Goal: Information Seeking & Learning: Learn about a topic

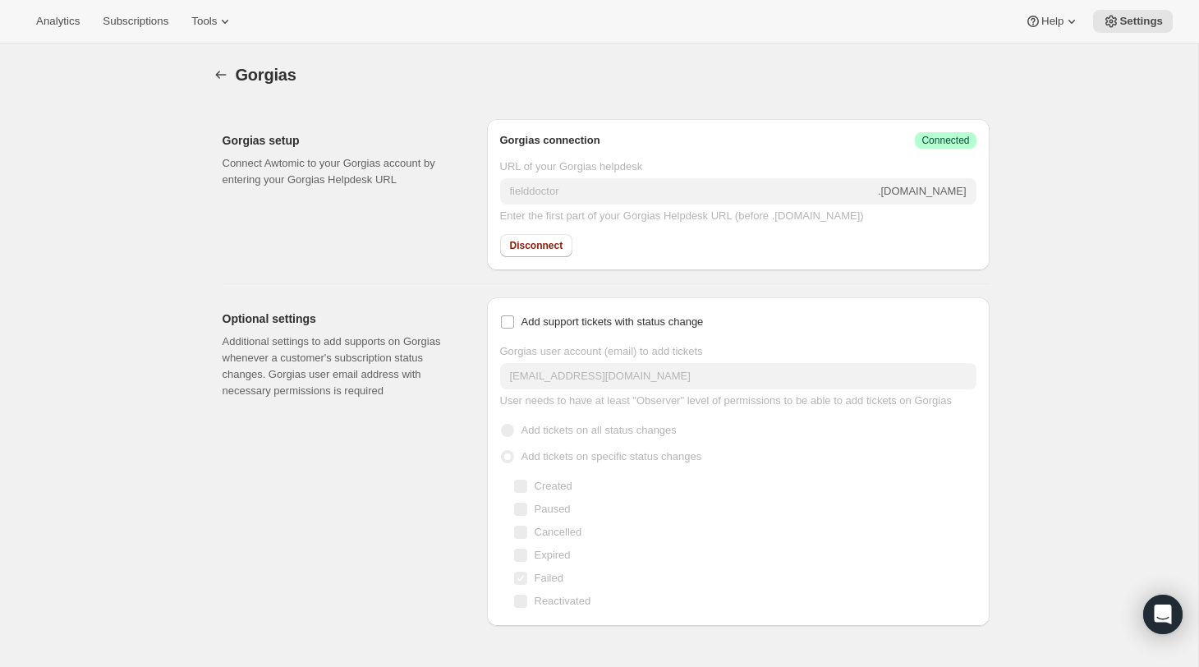
scroll to position [43, 0]
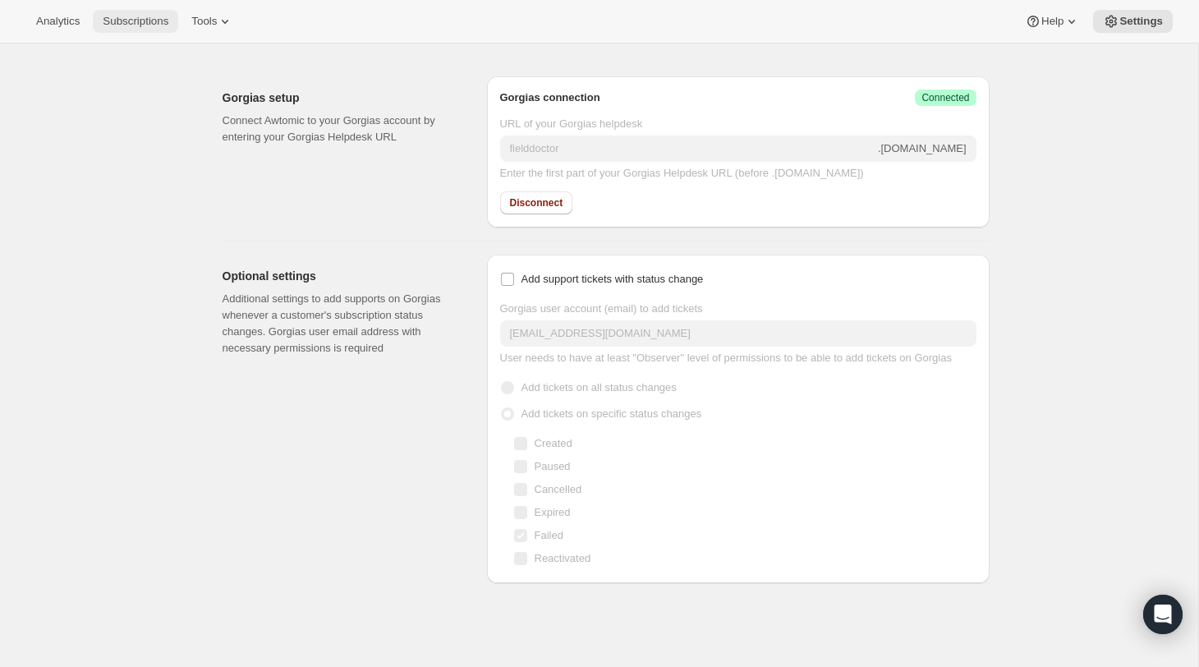
click at [133, 29] on button "Subscriptions" at bounding box center [135, 21] width 85 height 23
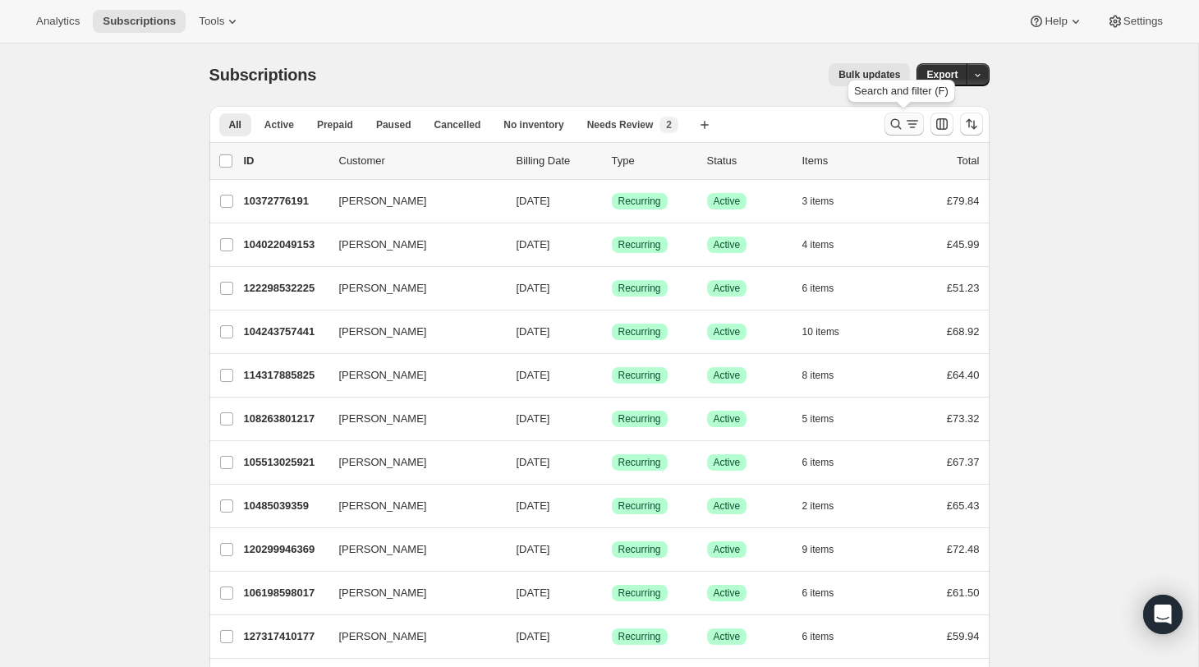
click at [909, 123] on icon "Search and filter results" at bounding box center [912, 124] width 16 height 16
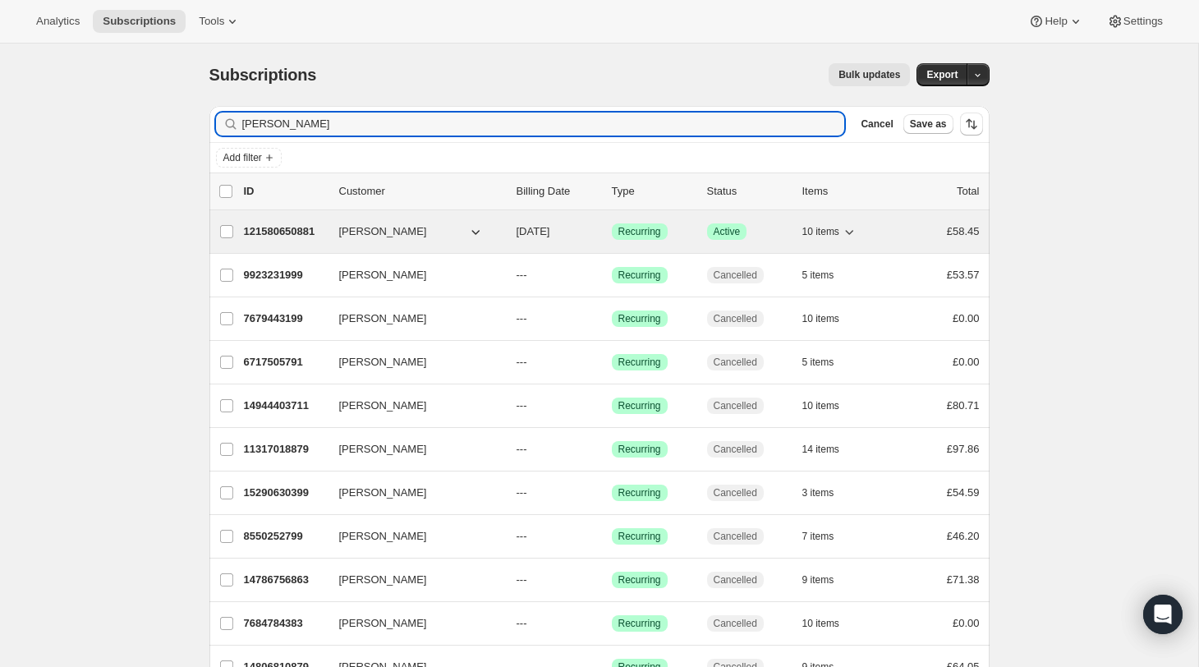
type input "BEN HAWKER"
click at [283, 228] on p "121580650881" at bounding box center [285, 231] width 82 height 16
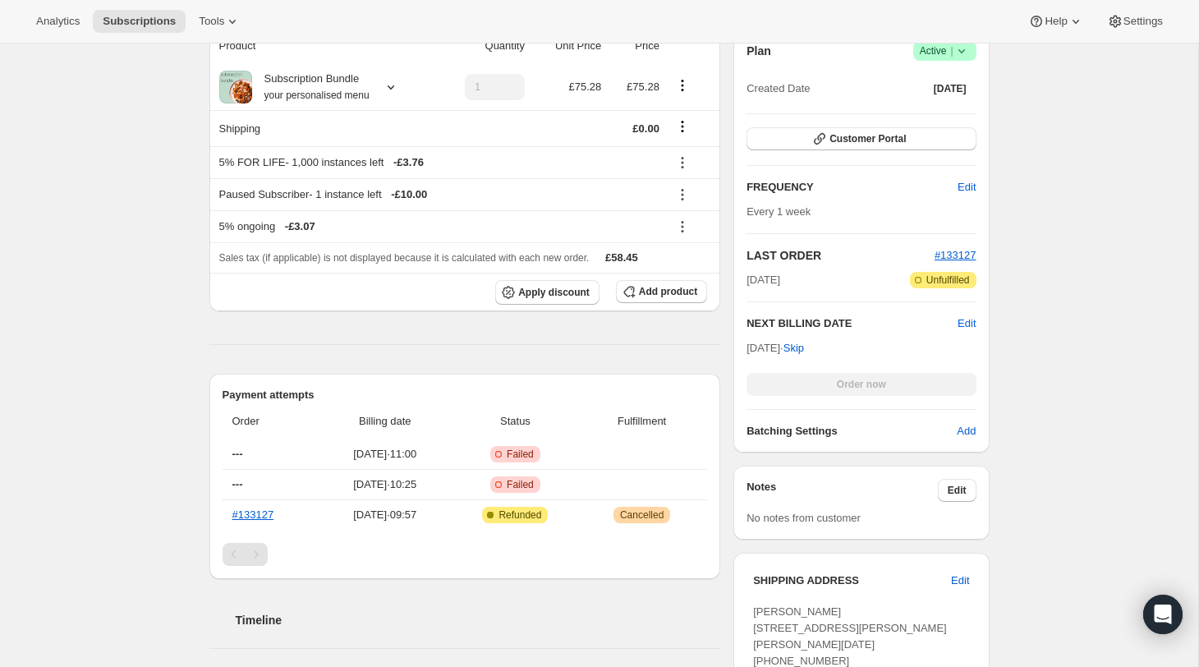
scroll to position [355, 0]
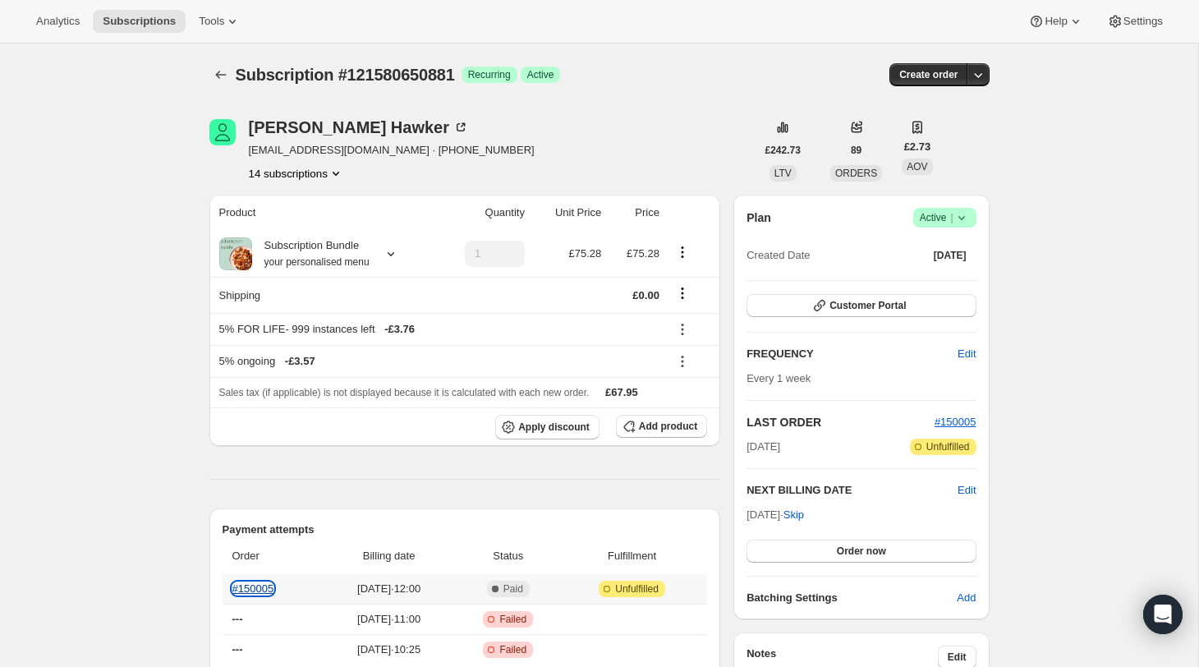
click at [261, 588] on link "#150005" at bounding box center [253, 588] width 42 height 12
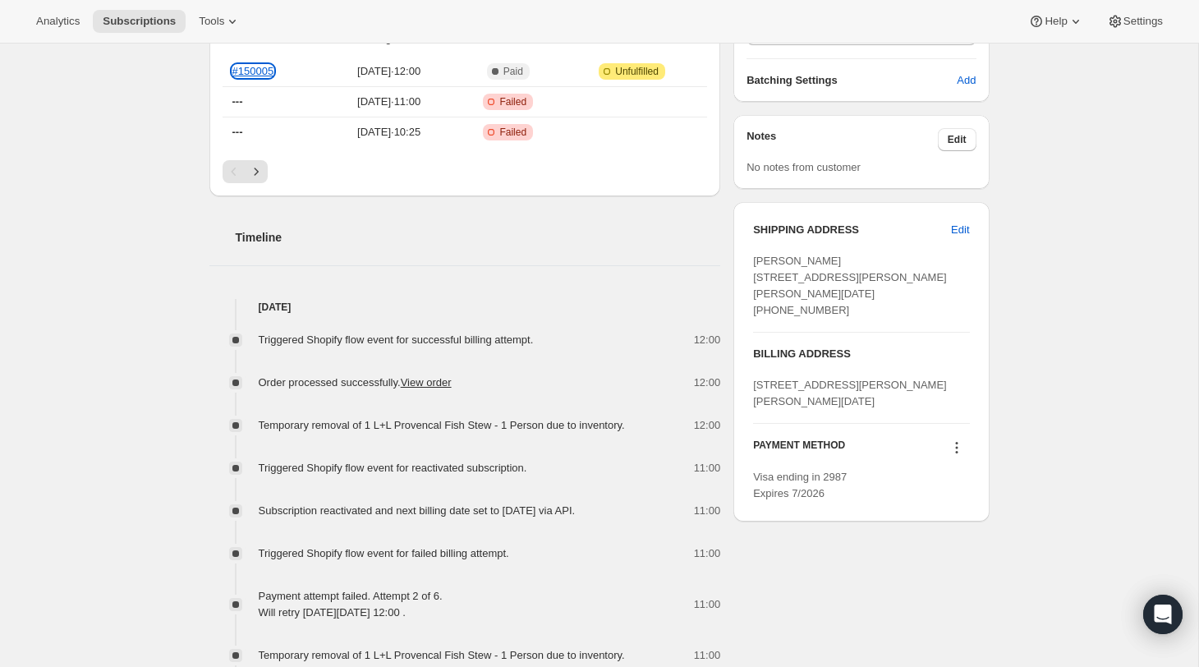
scroll to position [530, 0]
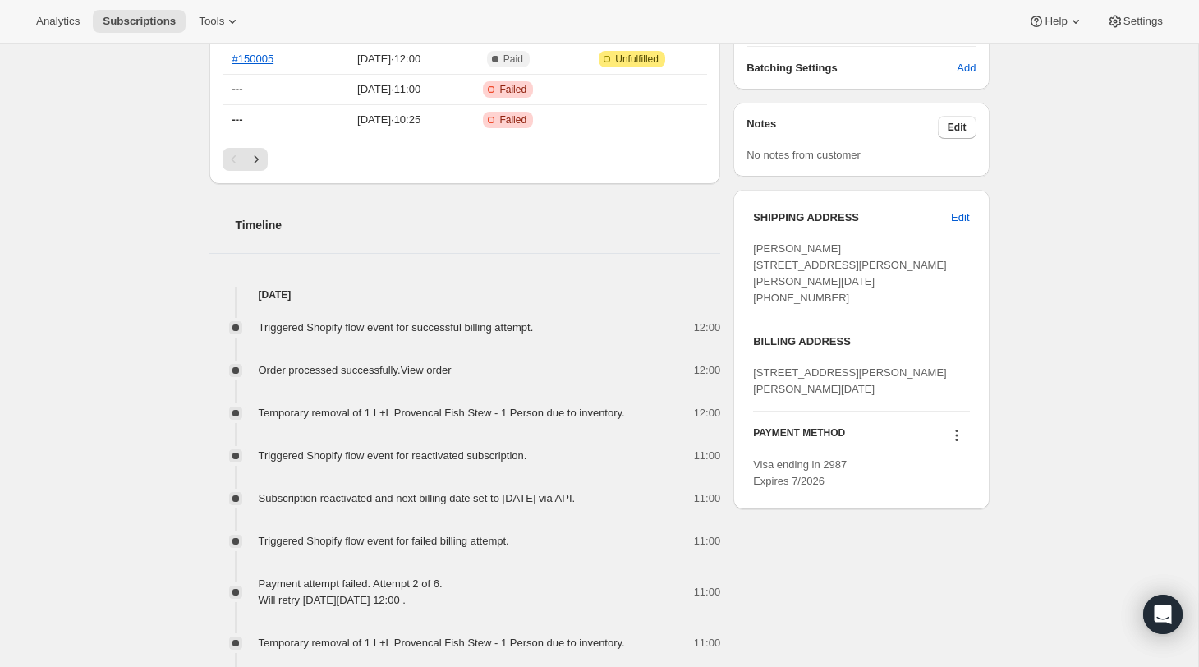
click at [959, 444] on icon at bounding box center [957, 435] width 16 height 16
click at [941, 531] on span "Select payment method" at bounding box center [952, 524] width 115 height 16
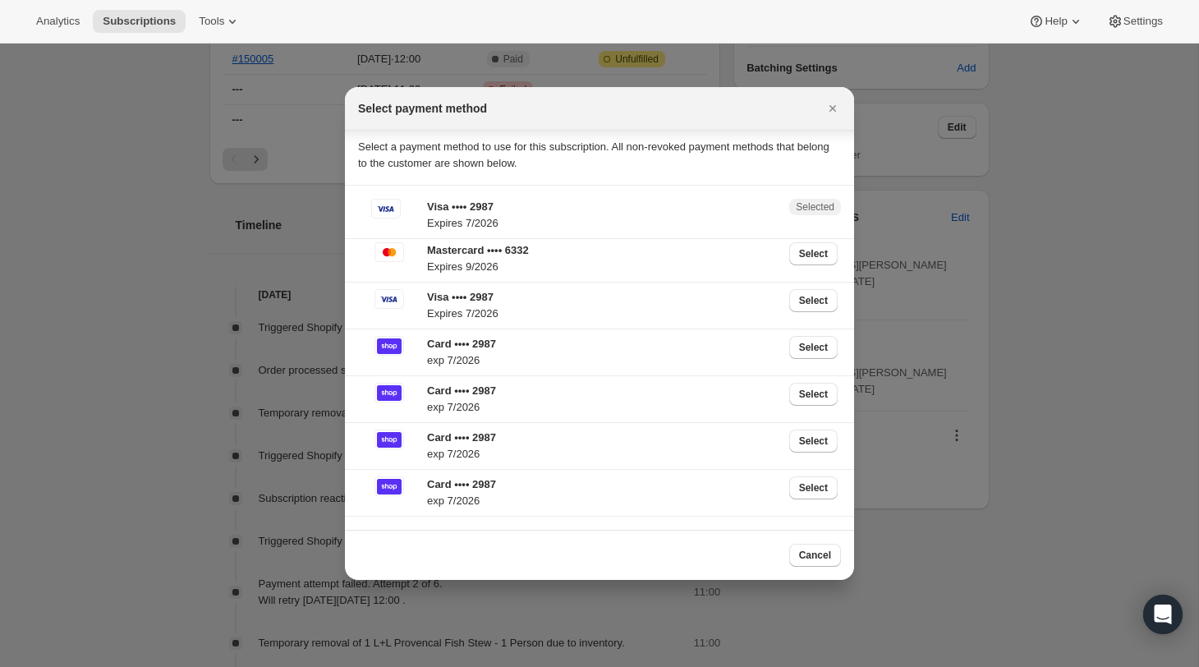
scroll to position [0, 0]
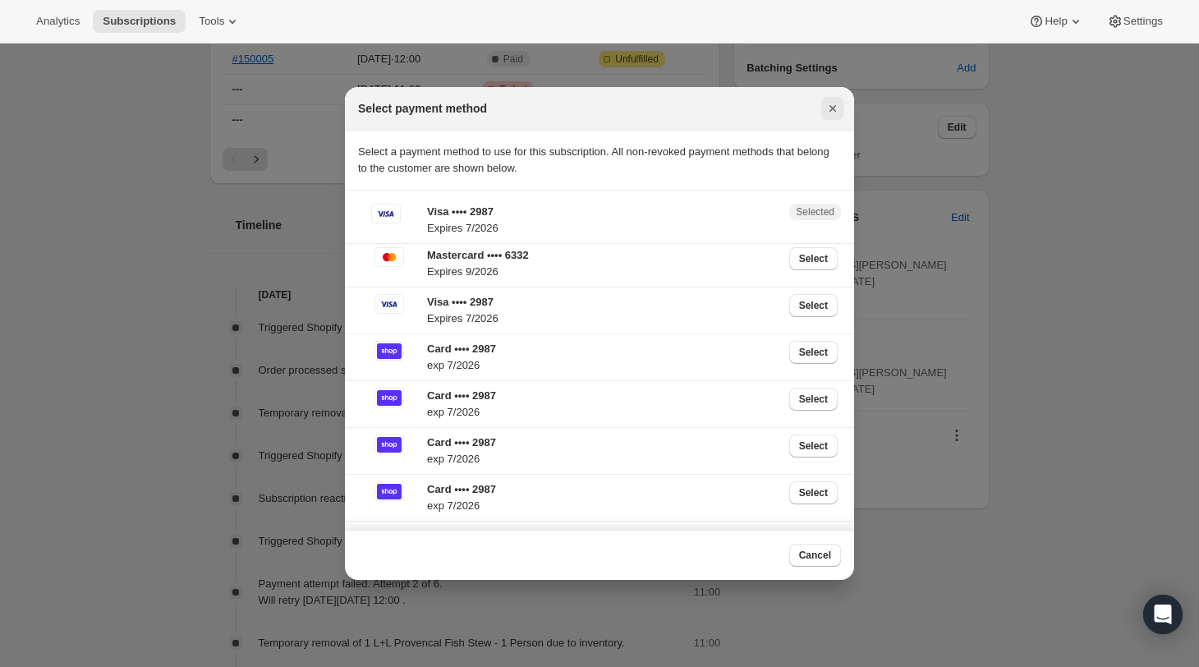
click at [835, 105] on icon "Close" at bounding box center [833, 108] width 16 height 16
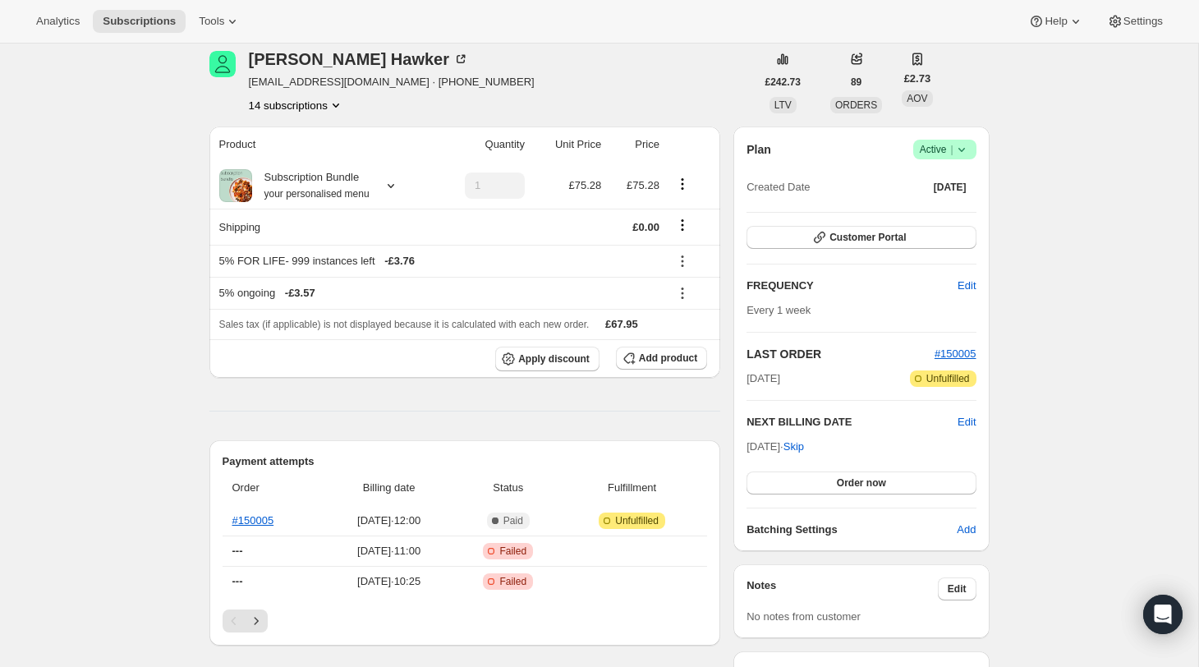
scroll to position [74, 0]
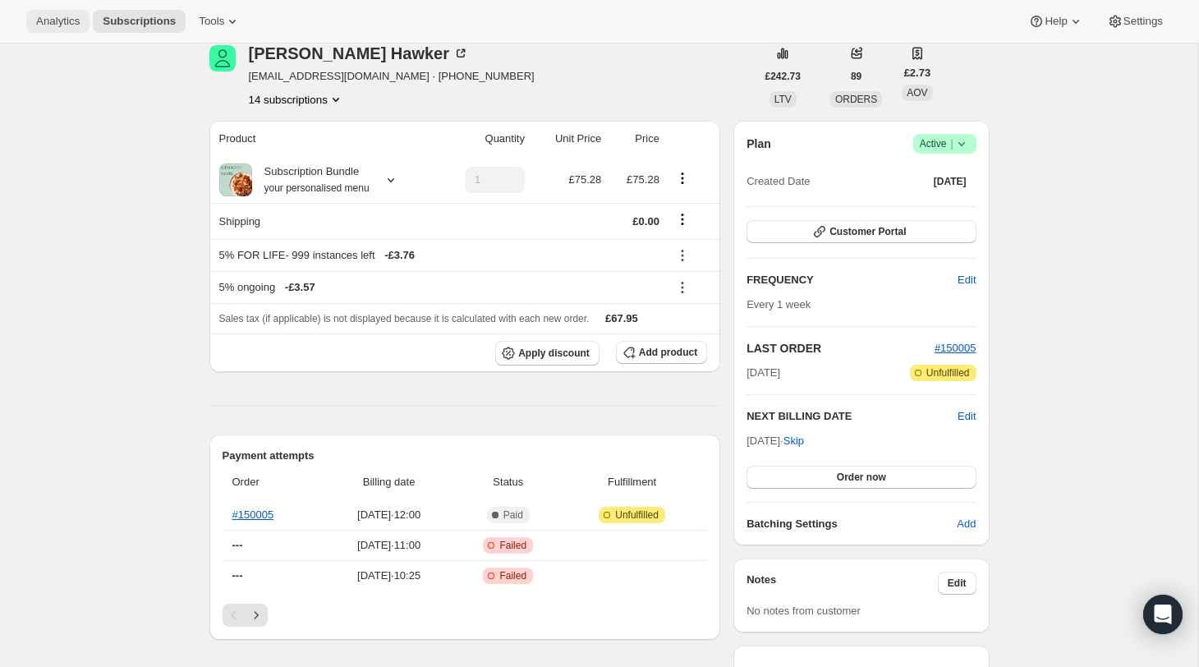
click at [49, 20] on span "Analytics" at bounding box center [58, 21] width 44 height 13
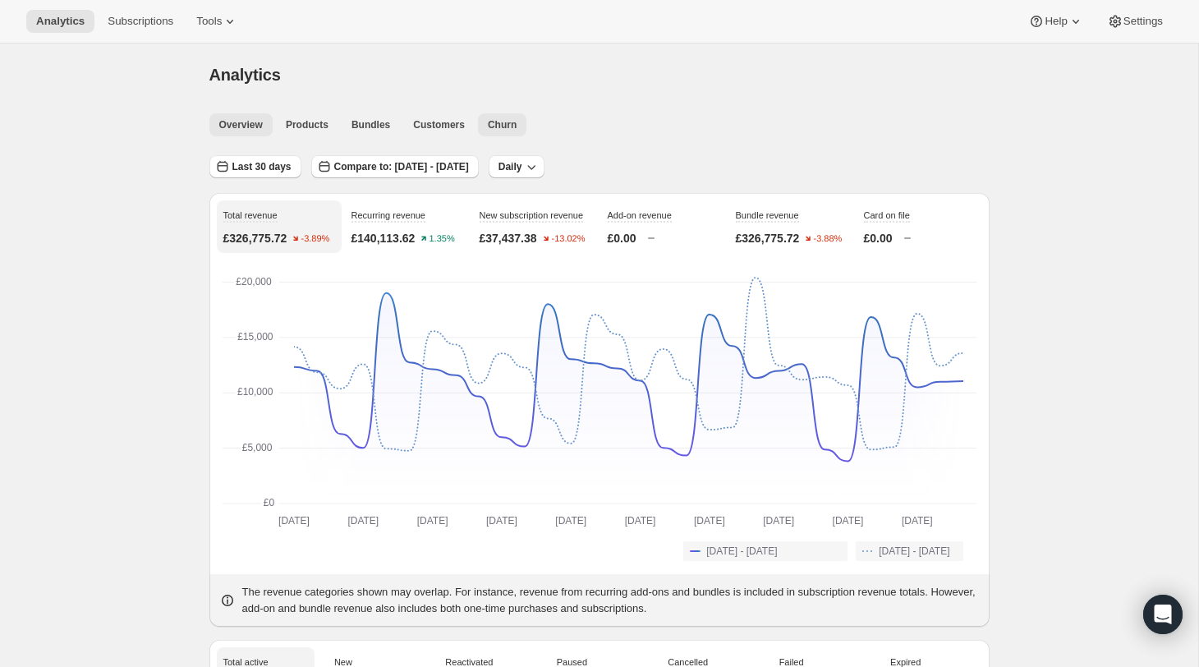
click at [522, 129] on button "Churn" at bounding box center [502, 124] width 48 height 23
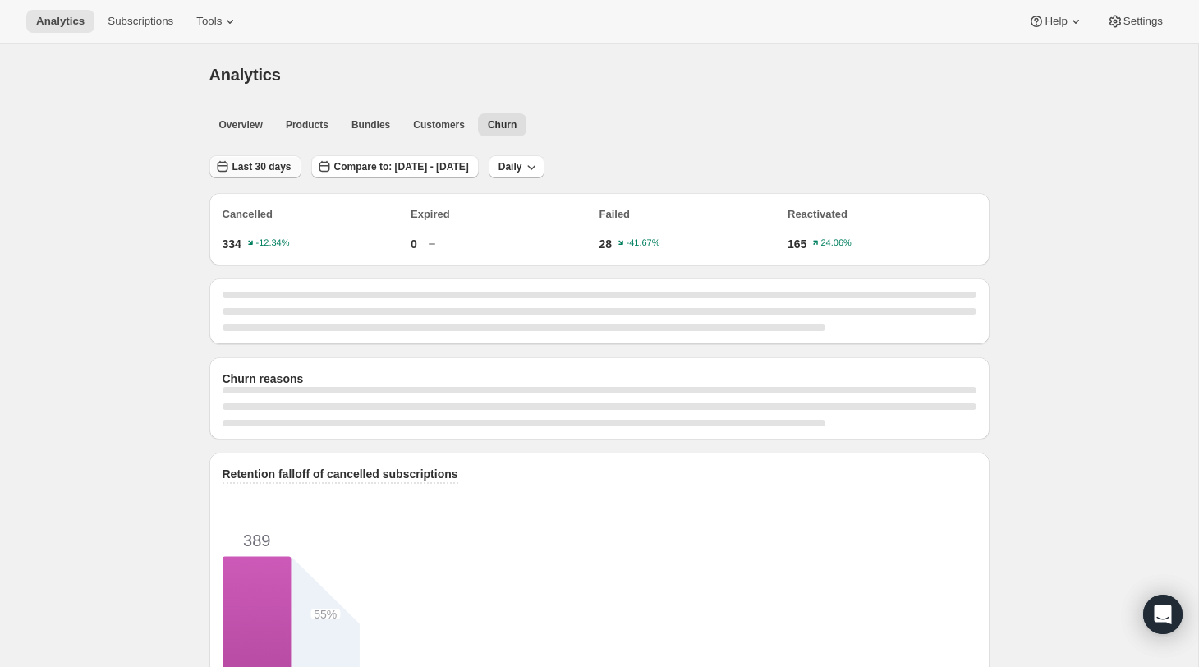
click at [237, 172] on button "Last 30 days" at bounding box center [255, 166] width 92 height 23
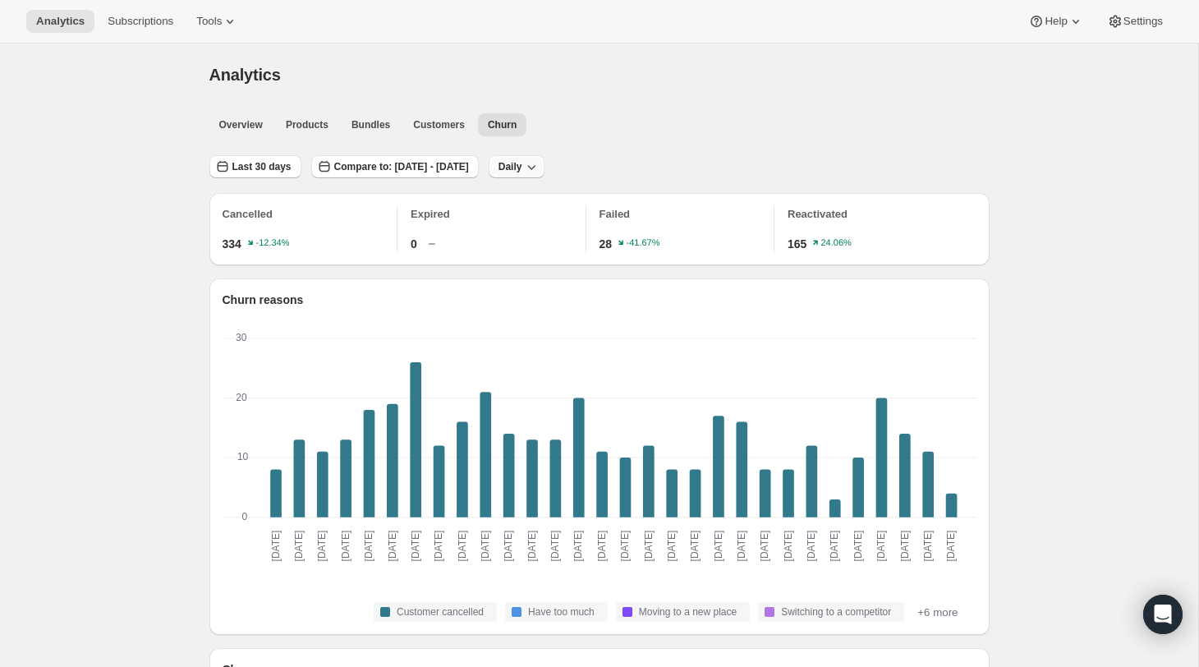
click at [540, 170] on icon "button" at bounding box center [531, 167] width 16 height 16
click at [570, 246] on button "Monthly" at bounding box center [575, 256] width 48 height 26
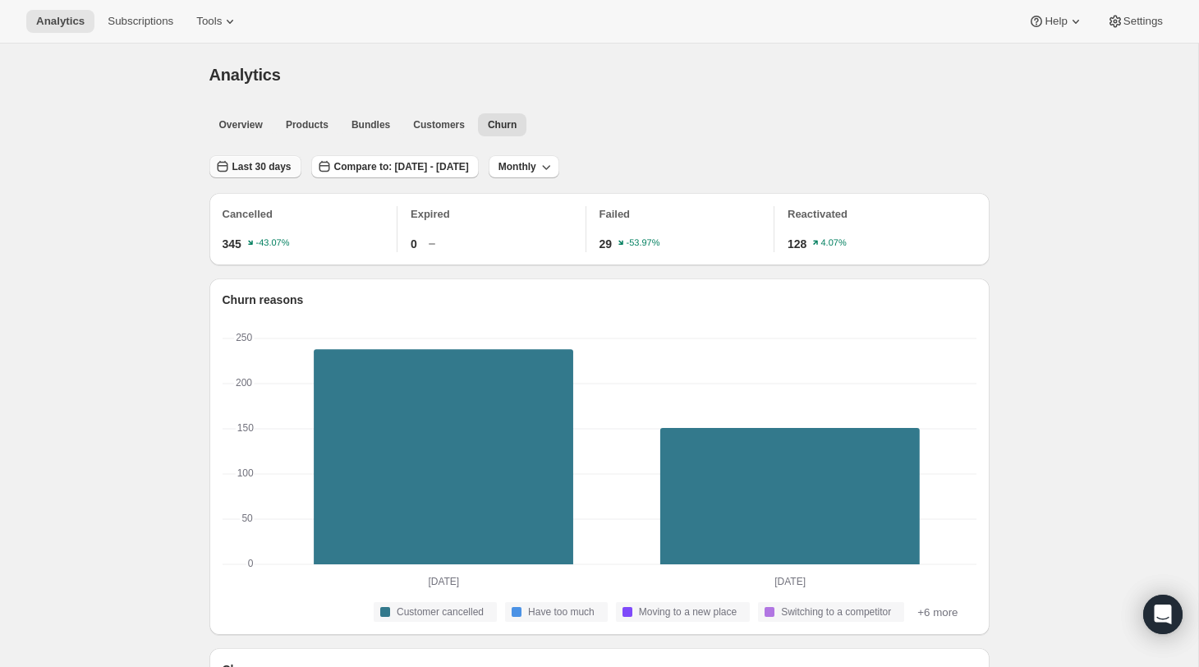
click at [240, 173] on span "Last 30 days" at bounding box center [261, 166] width 59 height 13
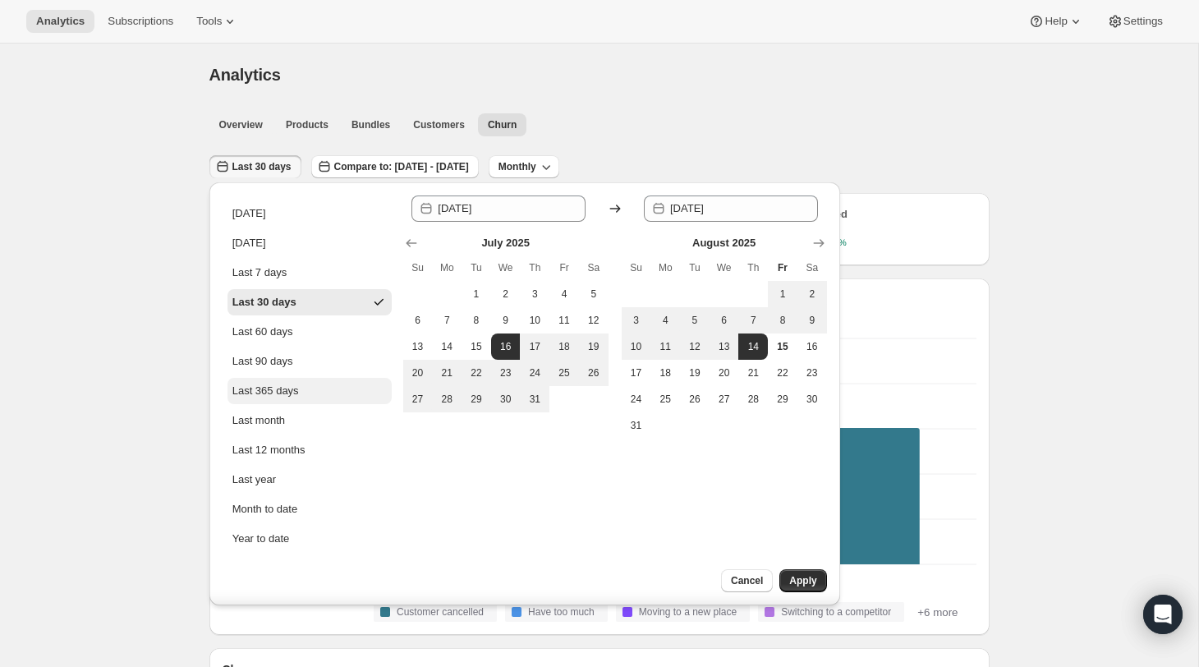
click at [269, 396] on div "Last 365 days" at bounding box center [265, 391] width 67 height 16
type input "[DATE]"
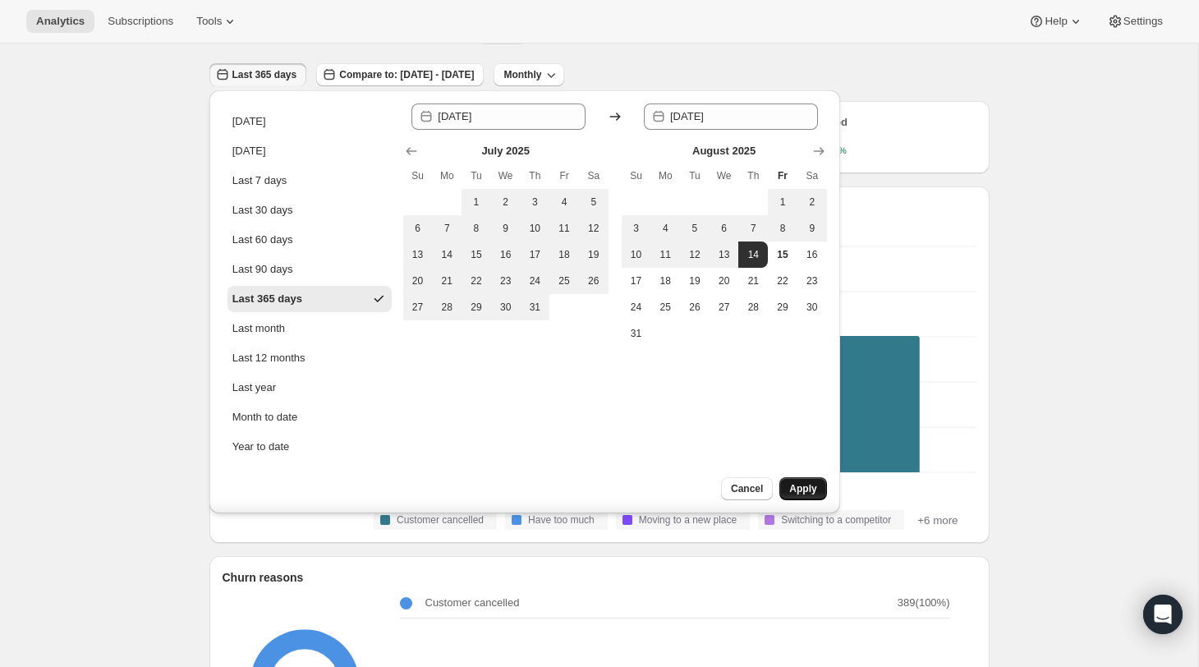
click at [797, 491] on span "Apply" at bounding box center [802, 488] width 27 height 13
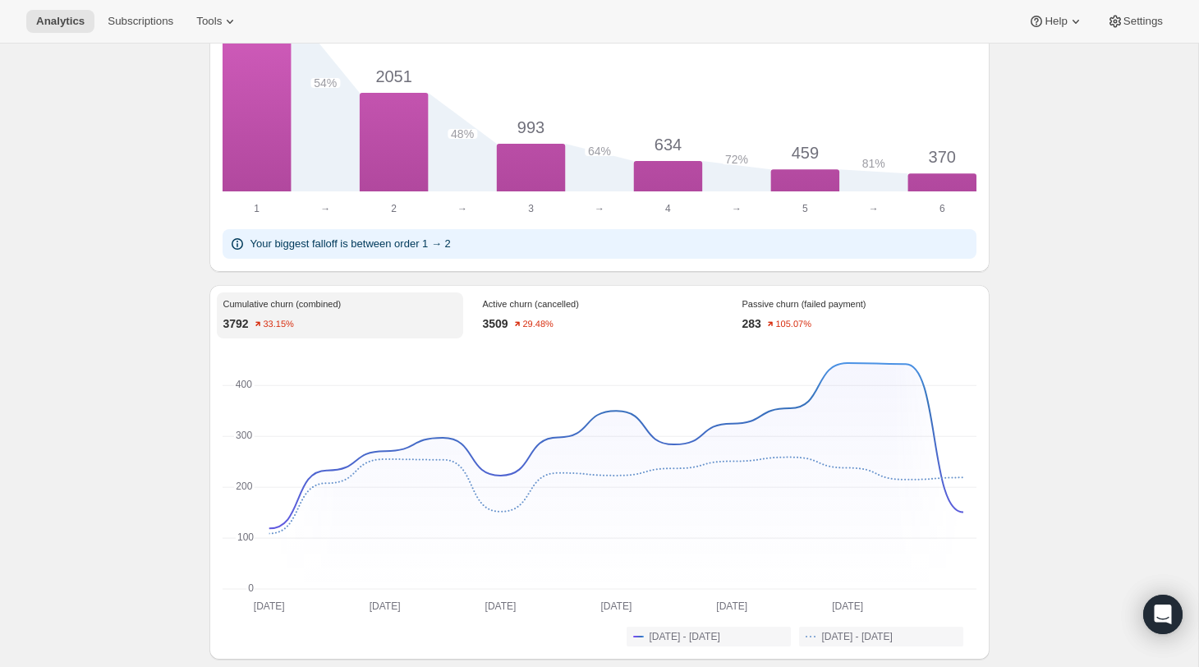
scroll to position [1073, 0]
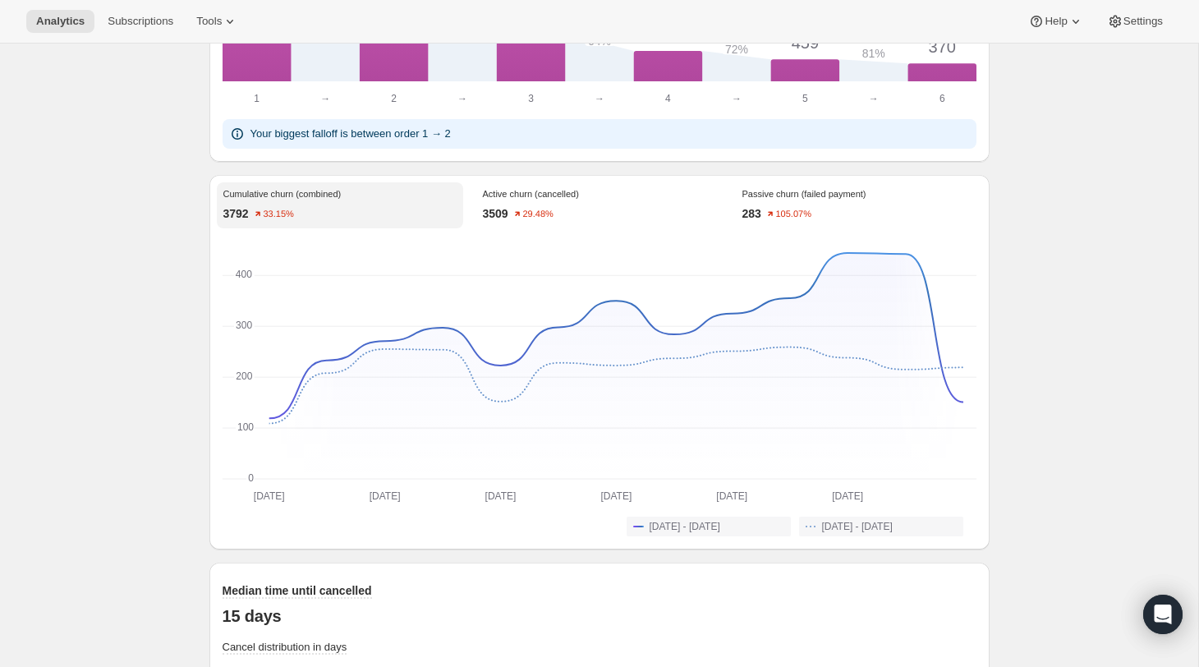
click at [821, 206] on div "283 105.07%" at bounding box center [859, 213] width 233 height 16
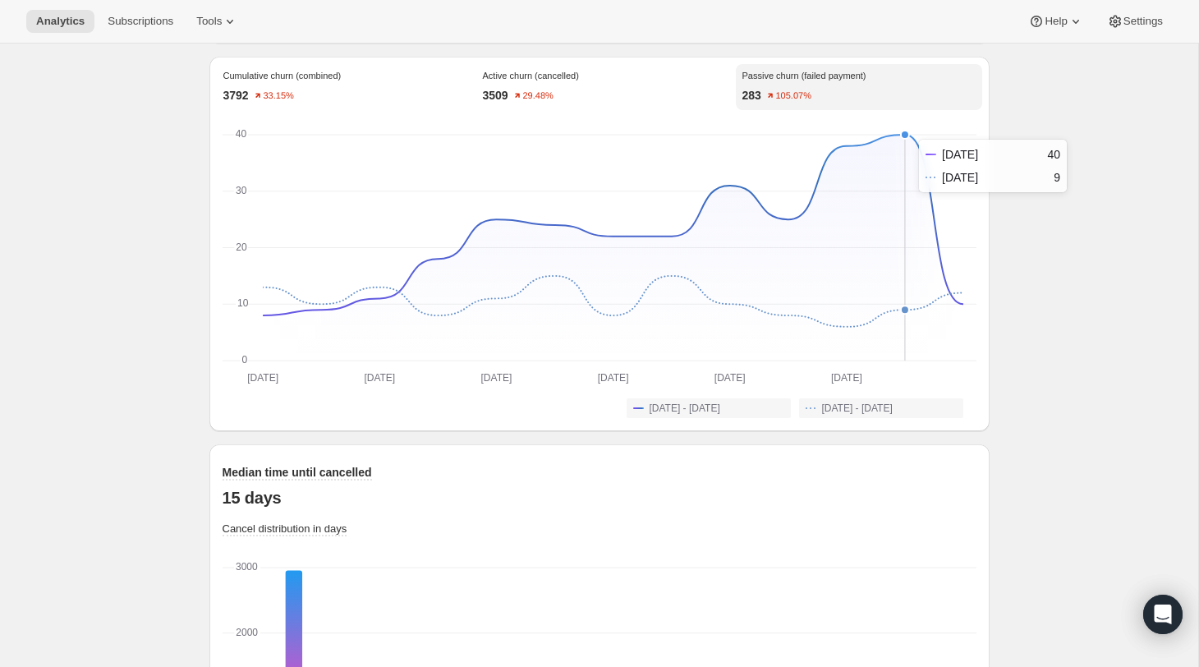
scroll to position [1212, 0]
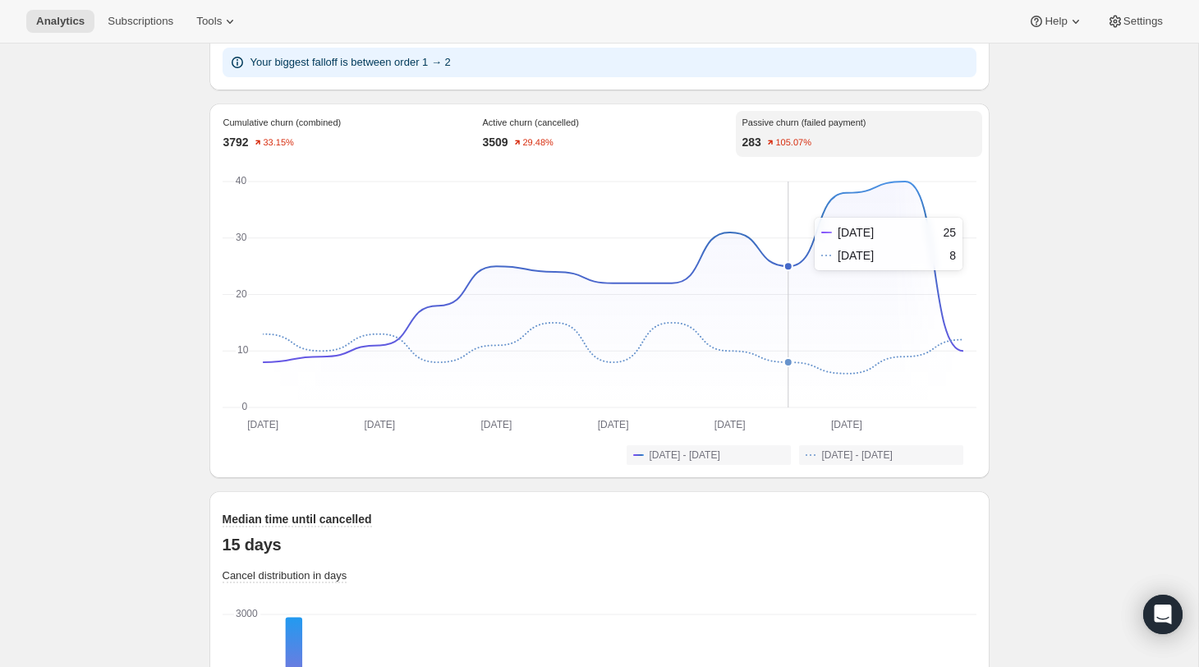
scroll to position [1139, 0]
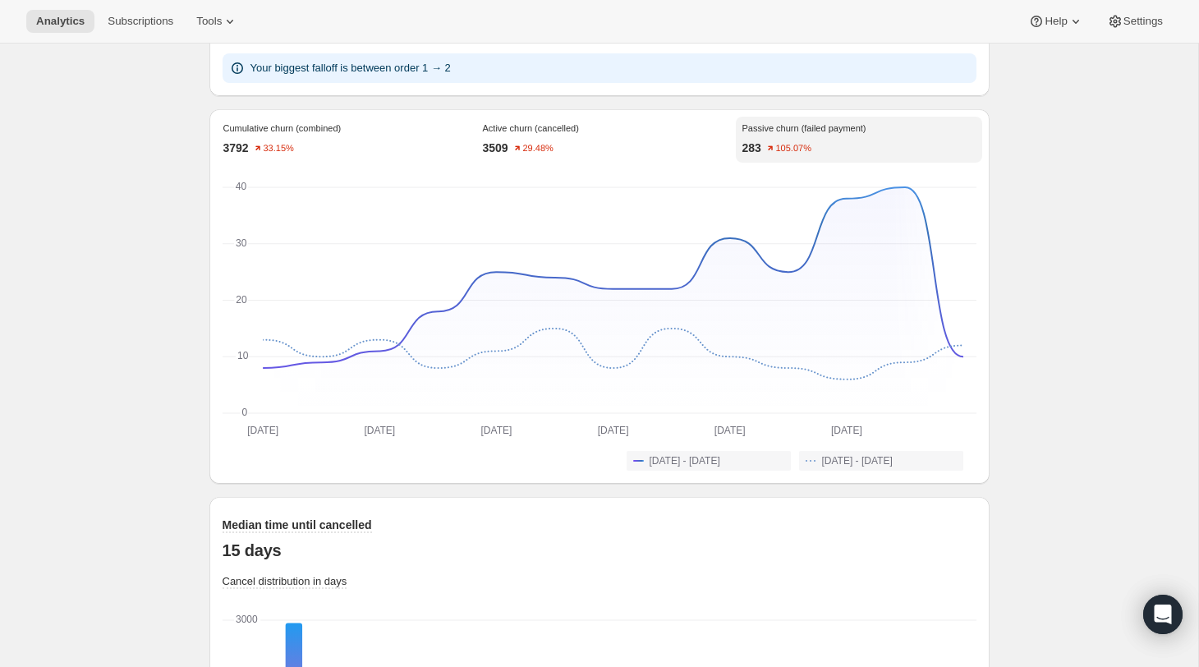
click at [582, 147] on div "3509 29.48%" at bounding box center [599, 148] width 233 height 16
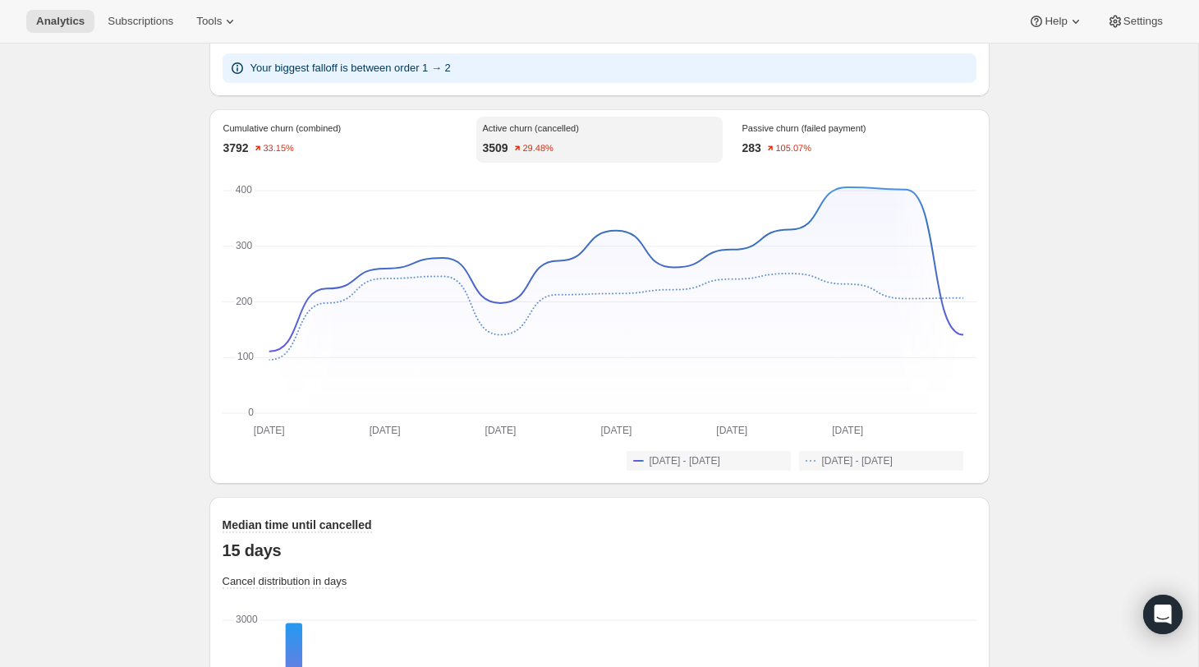
click at [839, 140] on div "283 105.07%" at bounding box center [859, 148] width 233 height 16
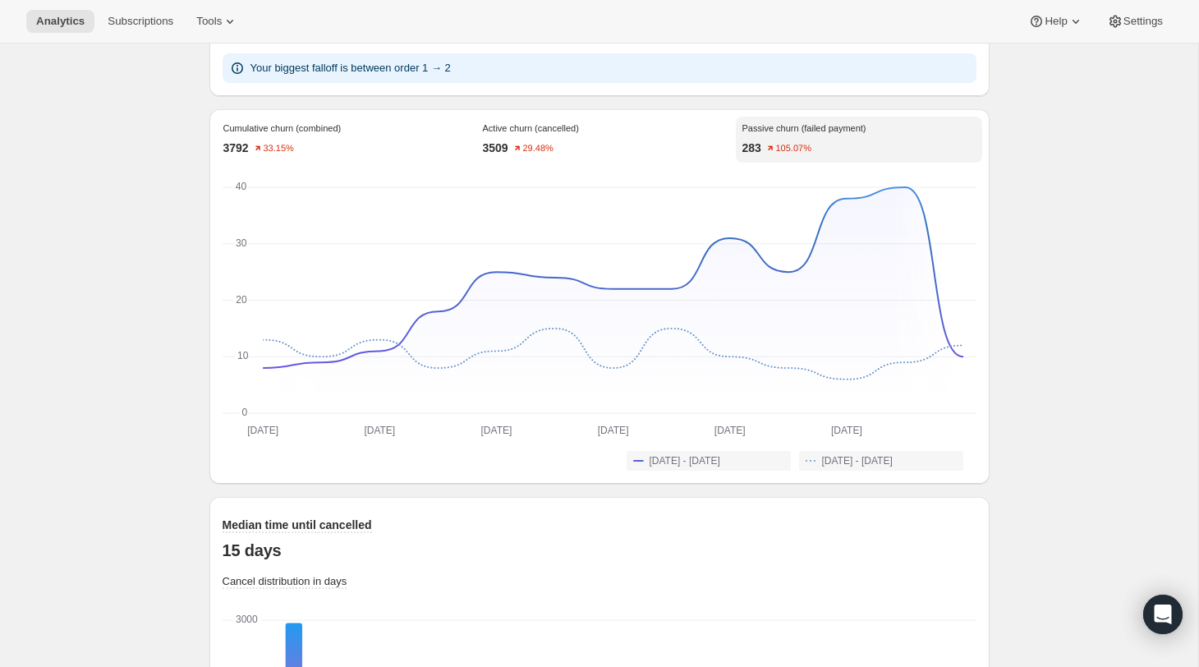
click at [801, 148] on text "105.07%" at bounding box center [793, 149] width 36 height 10
click at [311, 123] on p "Cumulative churn (combined)" at bounding box center [339, 128] width 233 height 10
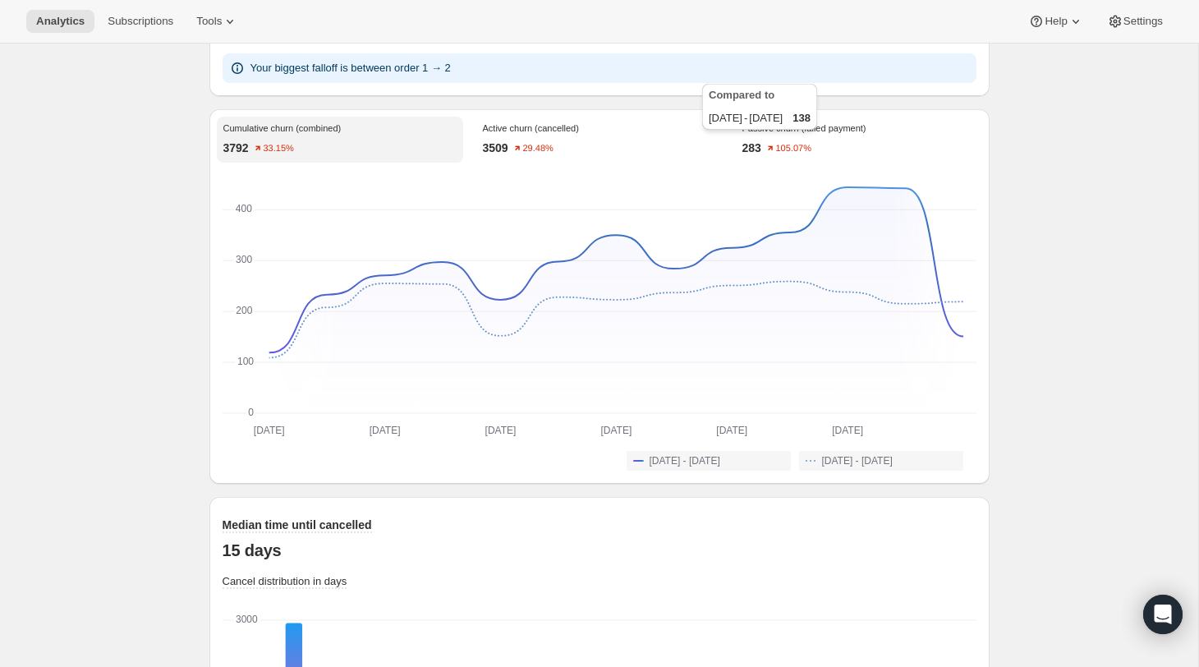
click at [787, 144] on text "105.07%" at bounding box center [793, 149] width 36 height 10
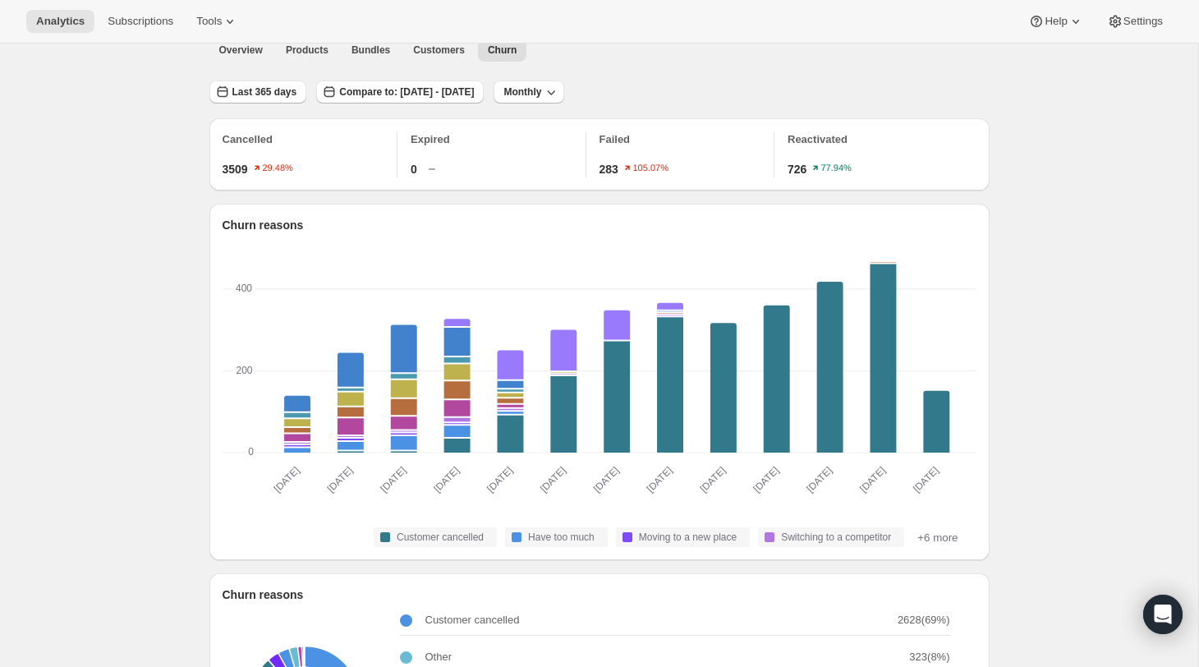
scroll to position [0, 0]
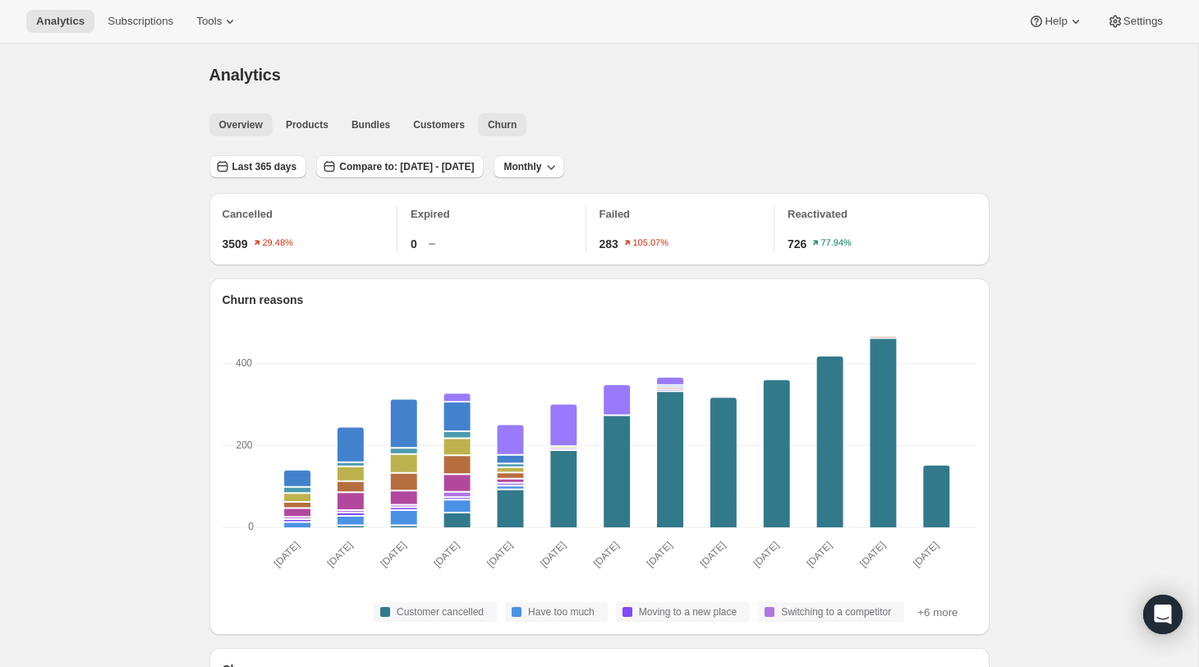
click at [256, 128] on span "Overview" at bounding box center [241, 124] width 44 height 13
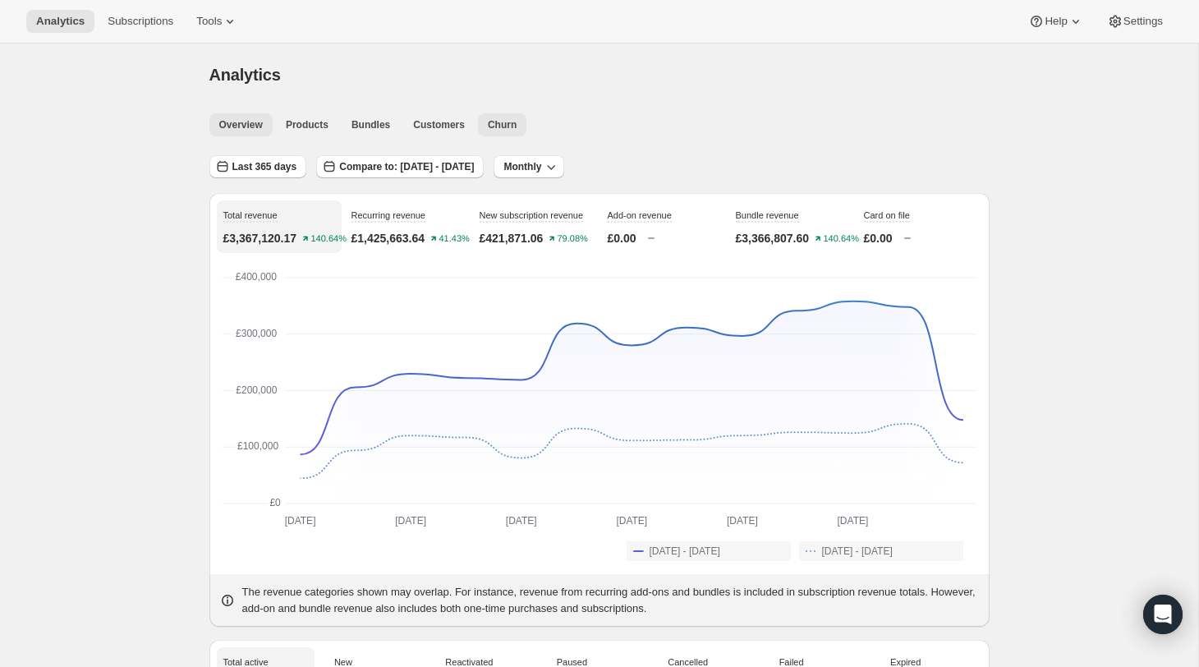
click at [496, 122] on span "Churn" at bounding box center [502, 124] width 29 height 13
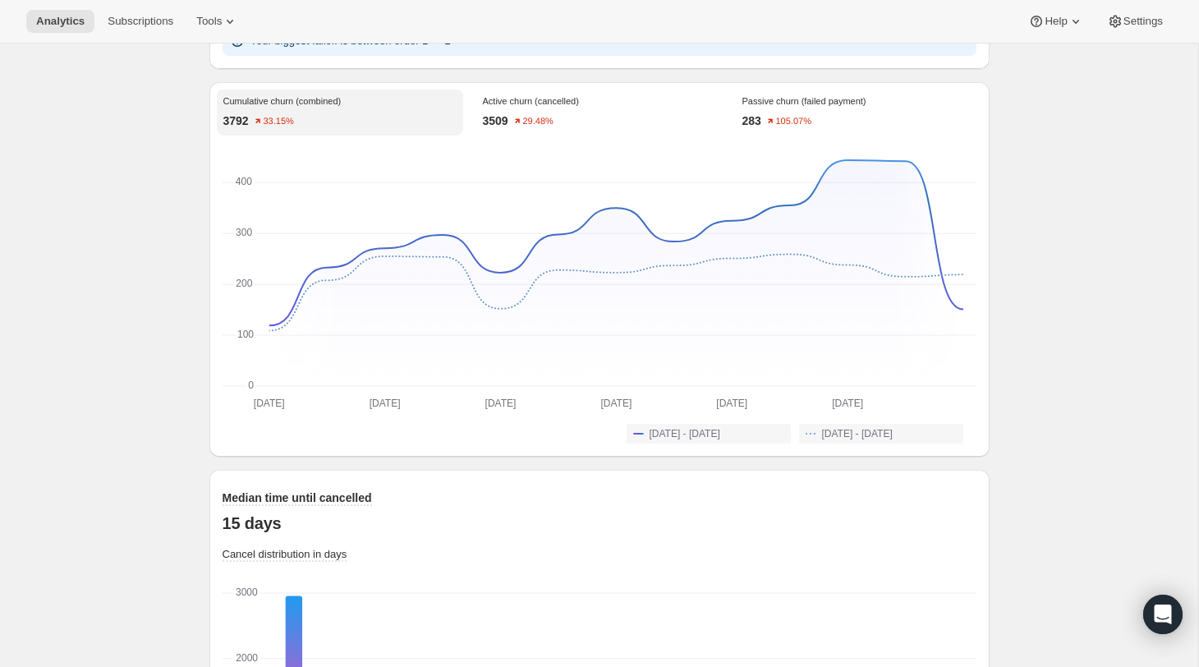
scroll to position [1155, 0]
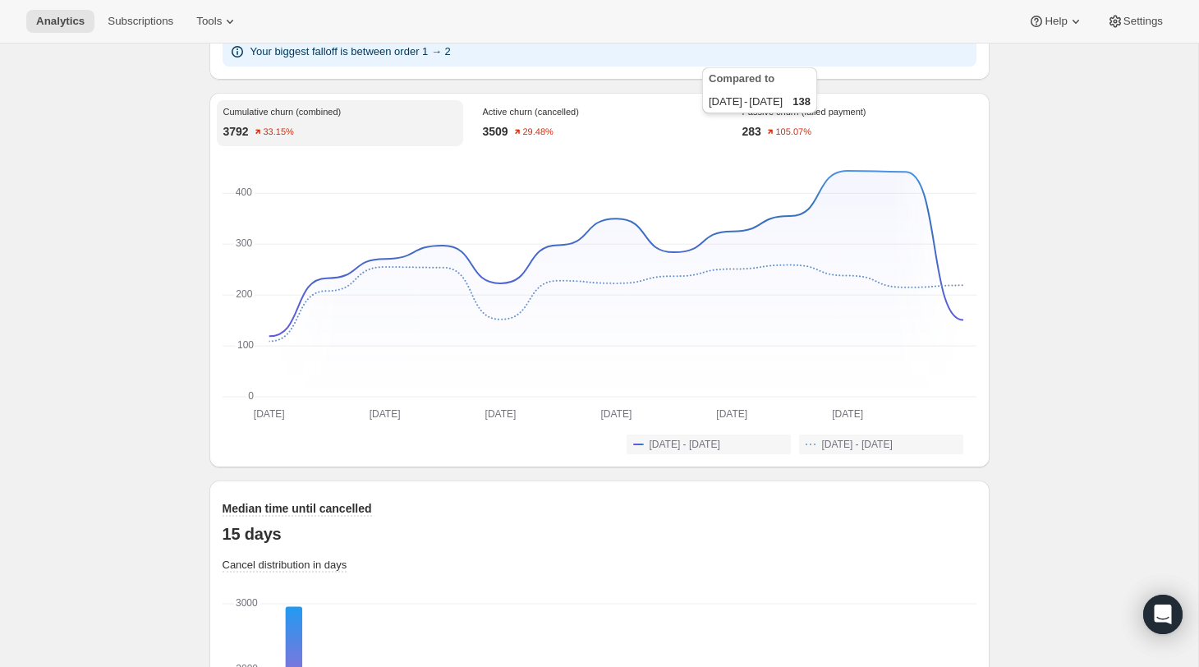
click at [794, 105] on div "Compared to [DATE] - [DATE] 138" at bounding box center [760, 93] width 122 height 59
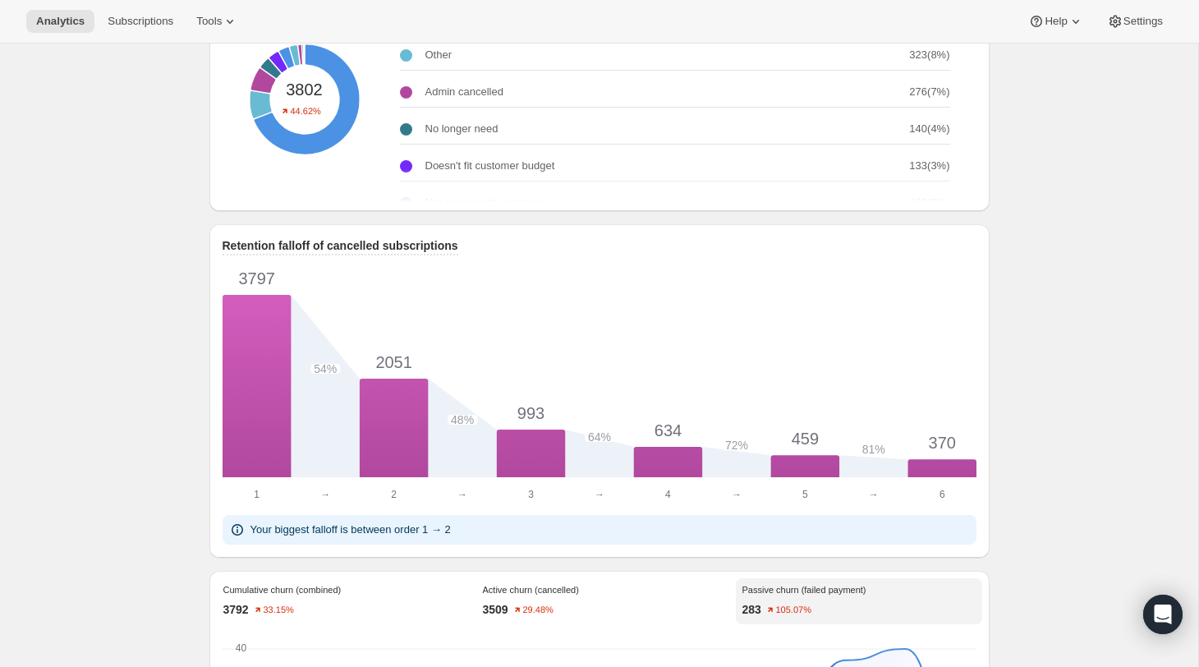
scroll to position [0, 0]
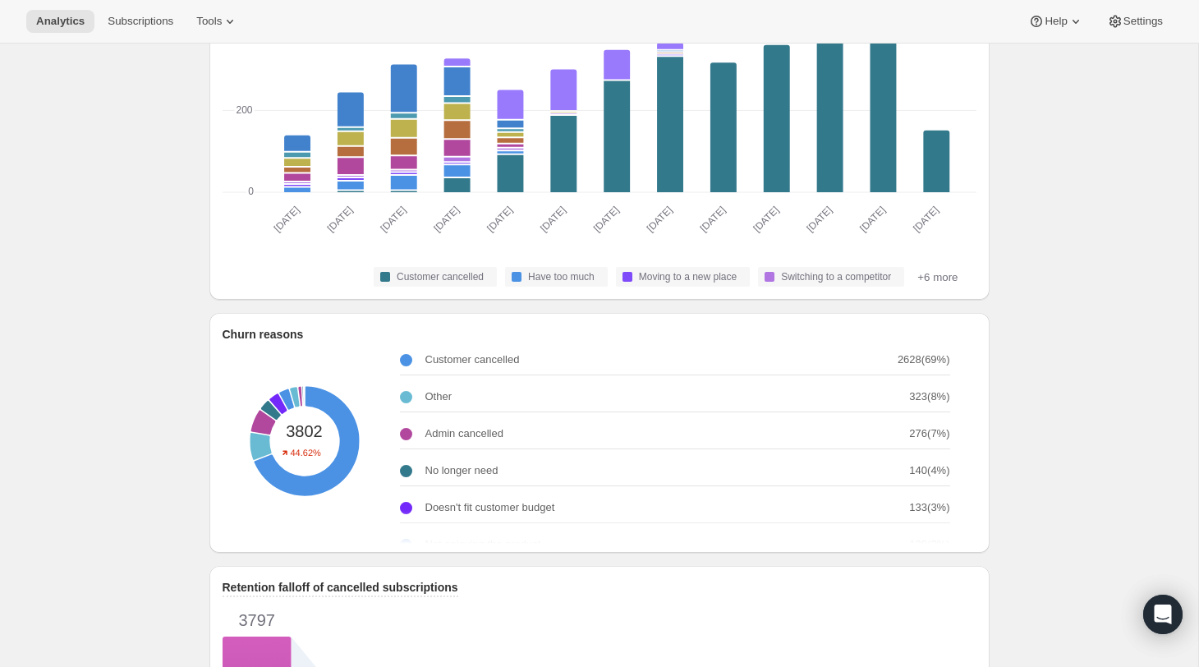
scroll to position [338, 0]
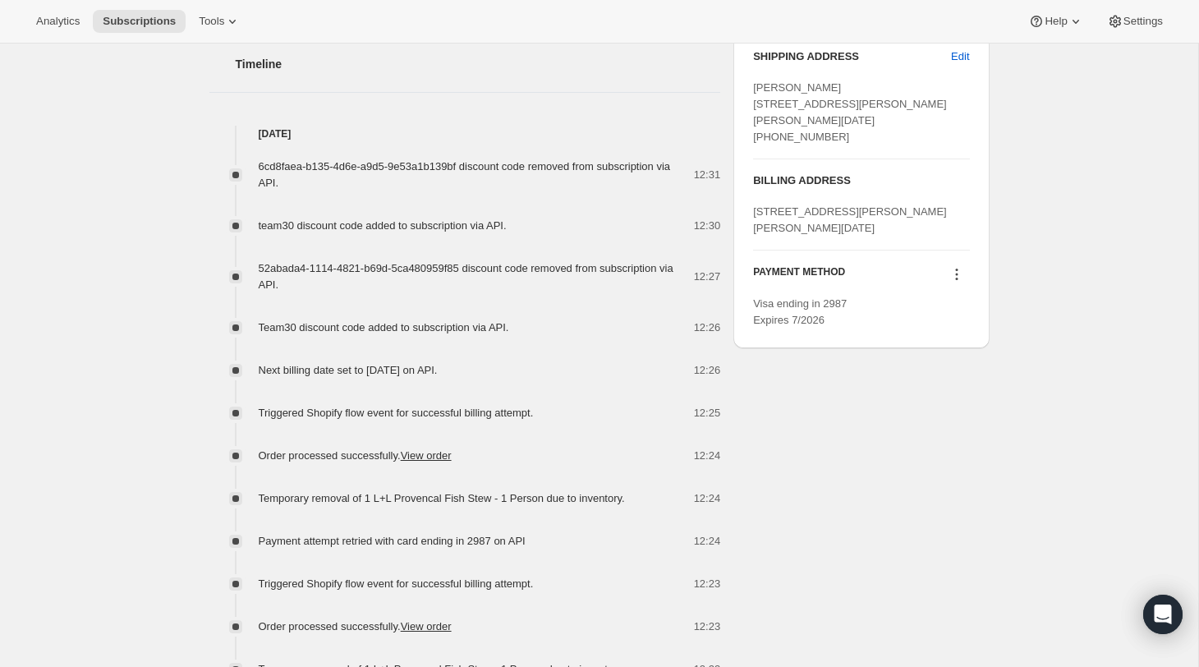
scroll to position [826, 0]
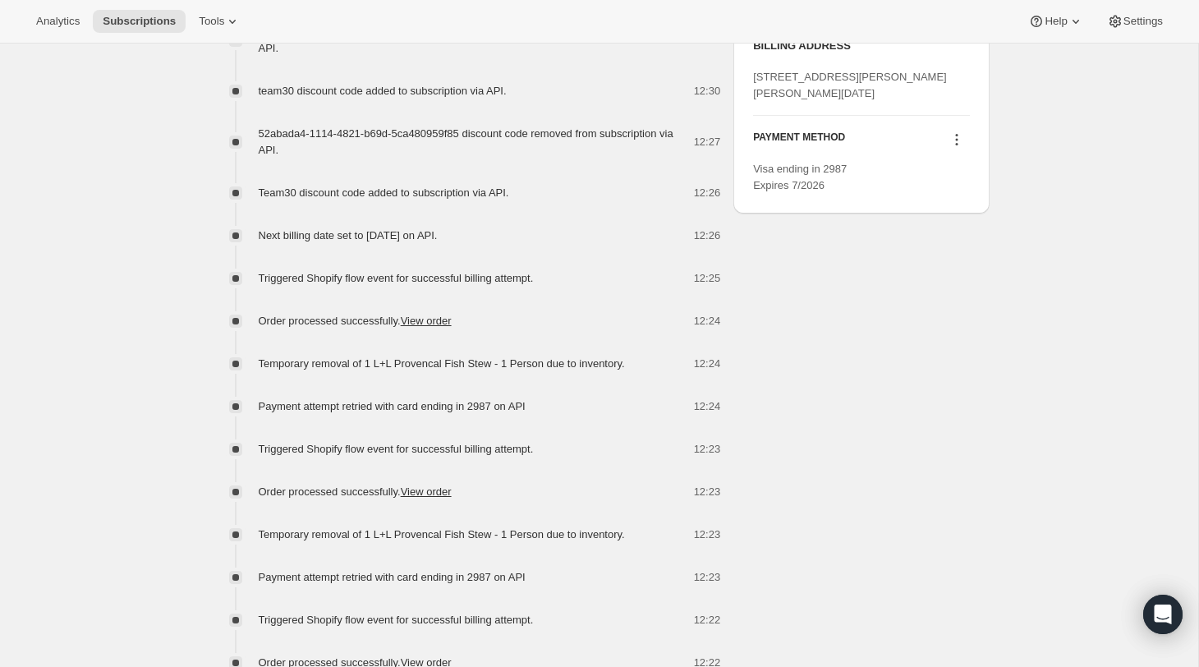
click at [958, 148] on icon at bounding box center [957, 139] width 16 height 16
